Goal: Navigation & Orientation: Find specific page/section

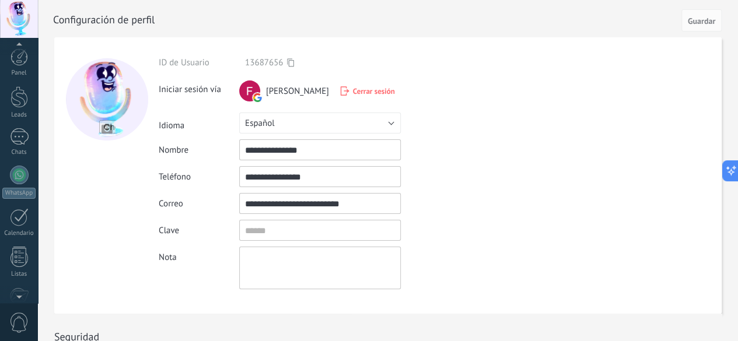
click at [30, 8] on div at bounding box center [19, 19] width 38 height 38
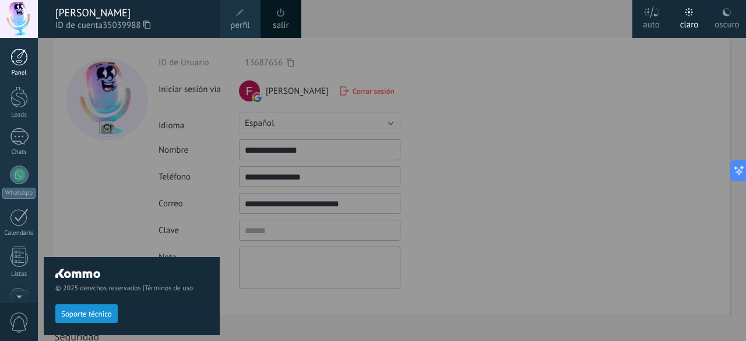
click at [21, 62] on div at bounding box center [18, 56] width 17 height 17
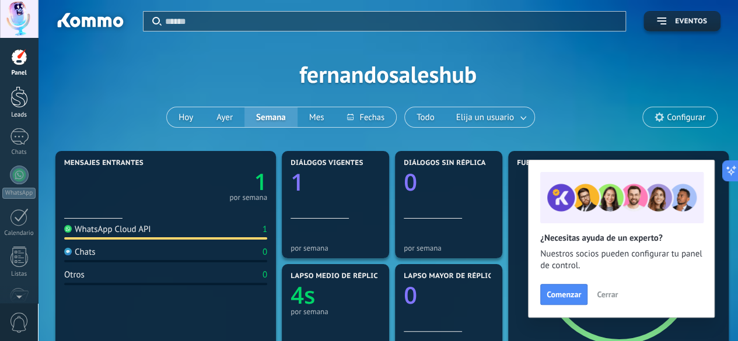
click at [22, 94] on div at bounding box center [18, 97] width 17 height 22
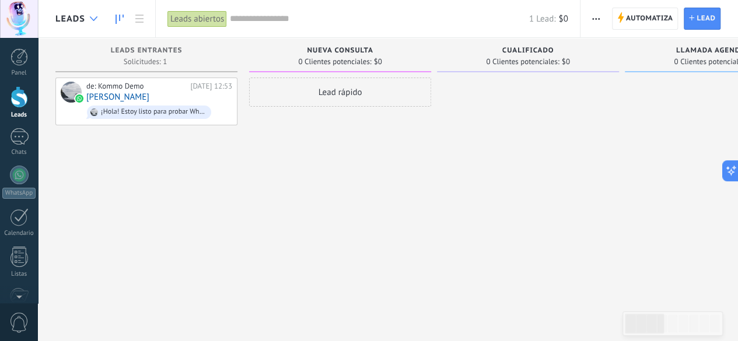
click at [98, 19] on div at bounding box center [93, 19] width 19 height 23
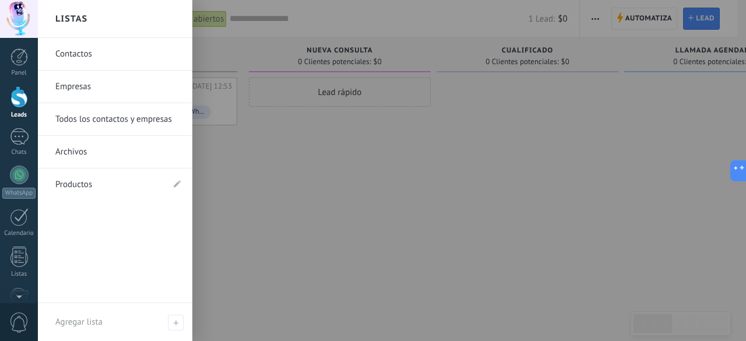
click at [254, 163] on div at bounding box center [411, 170] width 746 height 341
